Goal: Navigation & Orientation: Find specific page/section

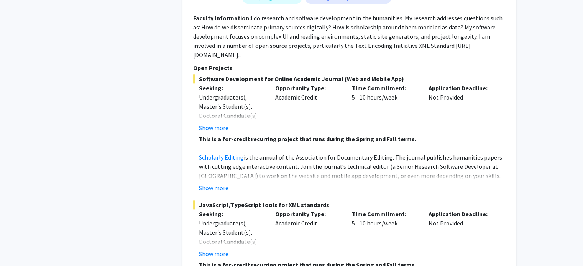
scroll to position [3787, 0]
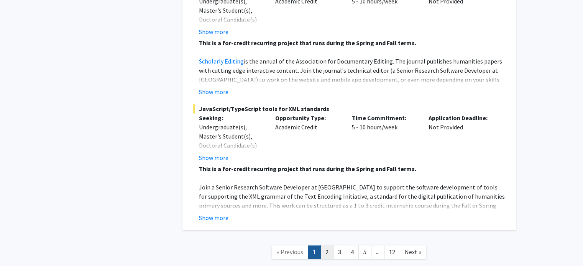
click at [328, 246] on link "2" at bounding box center [326, 252] width 13 height 13
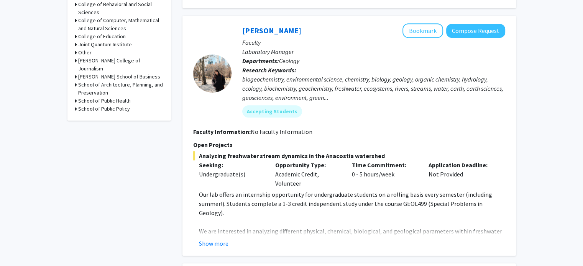
scroll to position [366, 0]
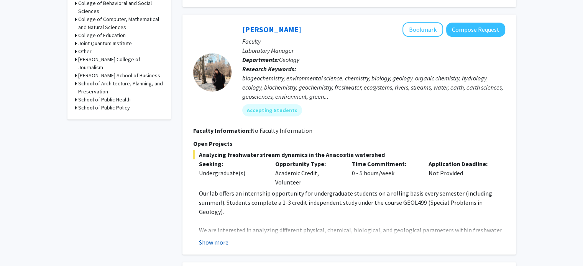
click at [224, 238] on button "Show more" at bounding box center [214, 242] width 30 height 9
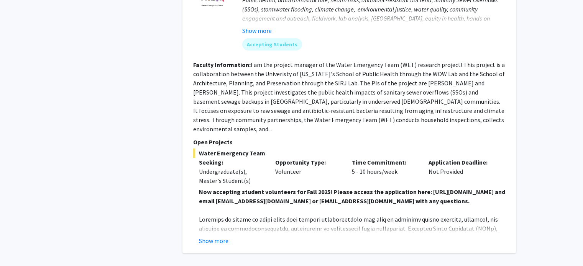
scroll to position [2850, 0]
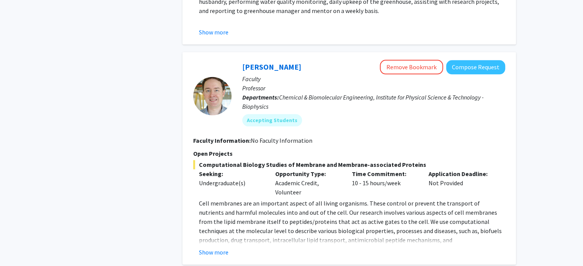
scroll to position [977, 0]
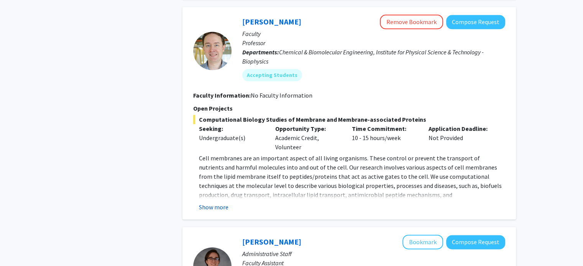
click at [221, 208] on button "Show more" at bounding box center [214, 207] width 30 height 9
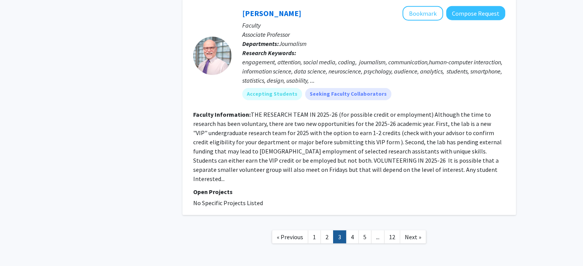
scroll to position [2117, 0]
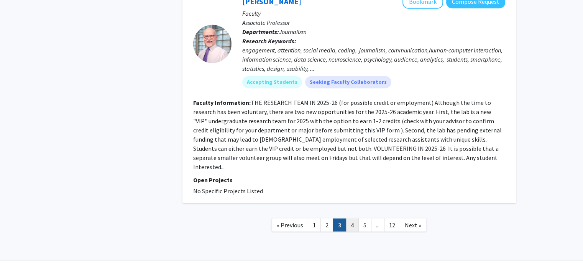
click at [354, 219] on link "4" at bounding box center [352, 225] width 13 height 13
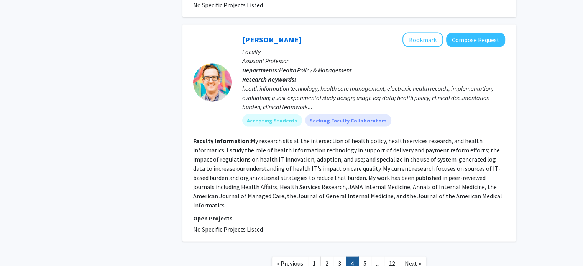
scroll to position [1739, 0]
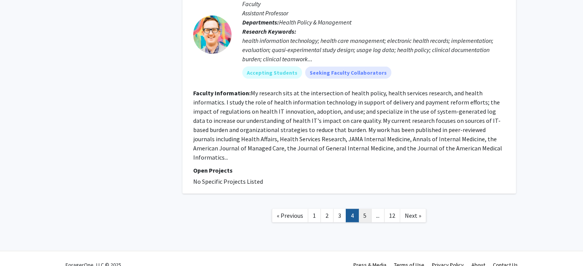
click at [361, 209] on link "5" at bounding box center [364, 215] width 13 height 13
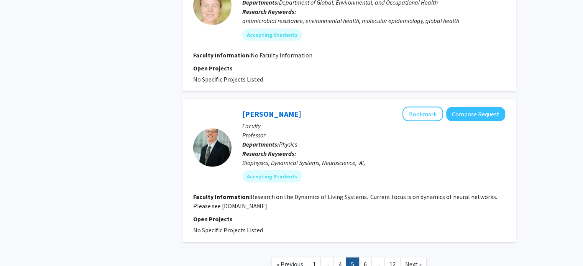
scroll to position [1452, 0]
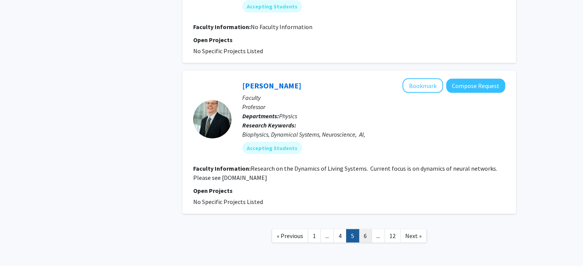
click at [365, 235] on link "6" at bounding box center [365, 235] width 13 height 13
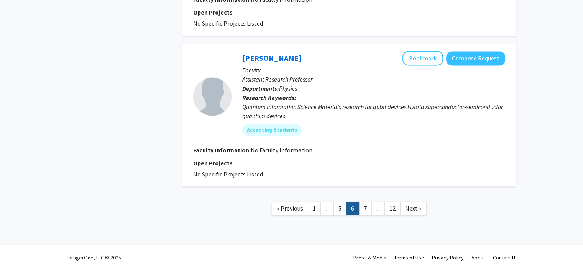
scroll to position [1193, 0]
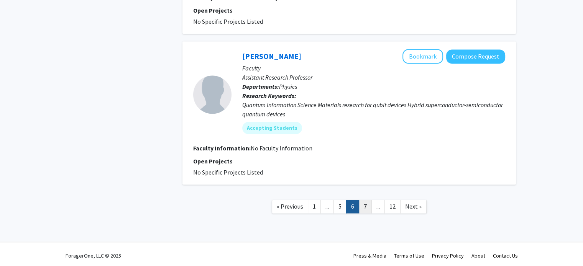
click at [366, 201] on link "7" at bounding box center [365, 206] width 13 height 13
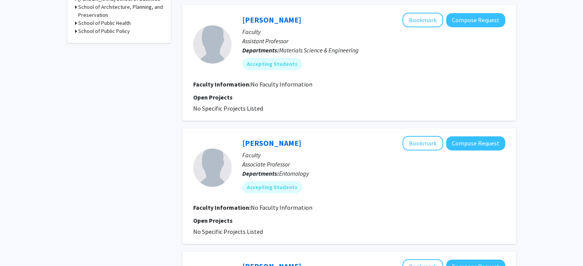
scroll to position [445, 0]
